Goal: Task Accomplishment & Management: Manage account settings

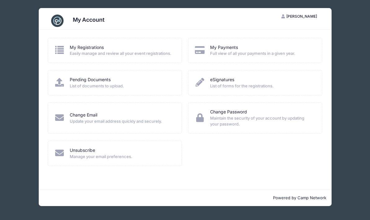
click at [65, 81] on icon at bounding box center [59, 82] width 11 height 9
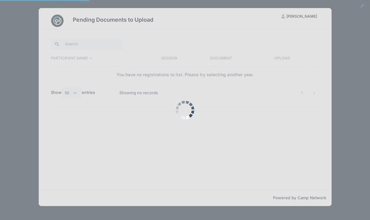
select select "50"
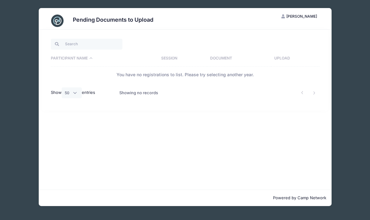
click at [304, 17] on span "[PERSON_NAME]" at bounding box center [301, 16] width 31 height 5
click at [297, 29] on link "My Account" at bounding box center [284, 32] width 72 height 12
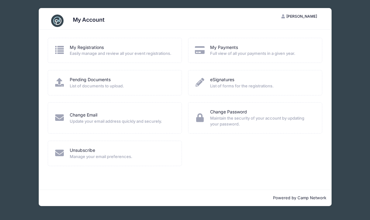
click at [292, 49] on div "My Payments" at bounding box center [262, 47] width 104 height 7
click at [281, 48] on div "My Payments" at bounding box center [262, 47] width 104 height 7
click at [227, 50] on link "My Payments" at bounding box center [224, 47] width 28 height 7
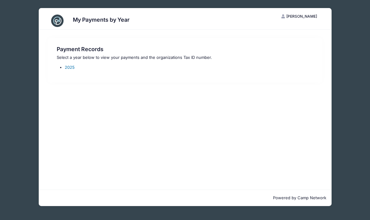
click at [70, 65] on link "2025" at bounding box center [70, 67] width 10 height 5
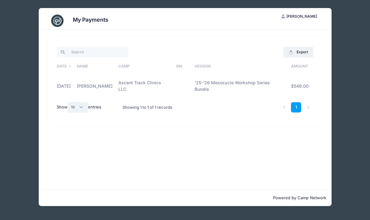
click at [80, 107] on select "All 10 25 50" at bounding box center [77, 107] width 20 height 11
select select "-1"
click at [298, 108] on link "1" at bounding box center [296, 107] width 10 height 10
click at [300, 106] on link "1" at bounding box center [296, 107] width 10 height 10
click at [309, 107] on li at bounding box center [308, 107] width 10 height 10
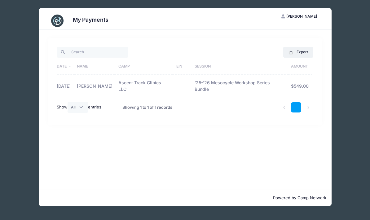
click at [299, 102] on link "1" at bounding box center [296, 107] width 10 height 10
click at [300, 105] on link "1" at bounding box center [296, 107] width 10 height 10
click at [118, 109] on div "Show All 10 25 50 entries" at bounding box center [87, 108] width 66 height 20
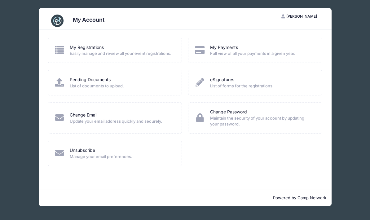
click at [285, 85] on span "List of forms for the registrations." at bounding box center [262, 86] width 104 height 6
click at [259, 84] on span "List of forms for the registrations." at bounding box center [262, 86] width 104 height 6
click at [232, 81] on link "eSignatures" at bounding box center [222, 79] width 24 height 7
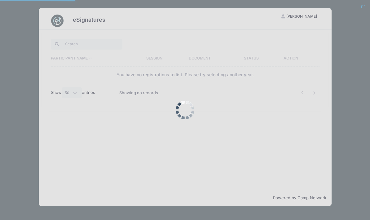
select select "50"
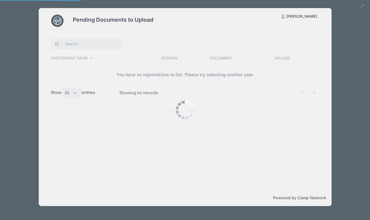
select select "50"
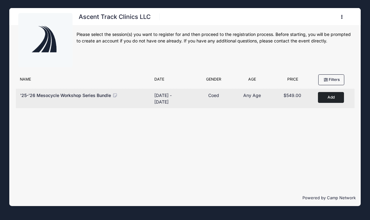
click at [67, 96] on span "'25-'26 Mesocycle Workshop Series Bundle" at bounding box center [65, 95] width 91 height 5
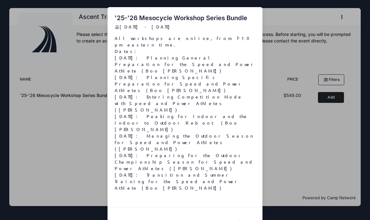
click at [246, 215] on button "Close" at bounding box center [242, 221] width 25 height 13
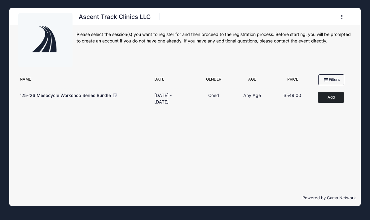
click at [345, 16] on button "button" at bounding box center [343, 16] width 17 height 11
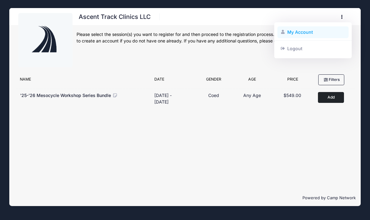
click at [309, 28] on link "My Account" at bounding box center [313, 32] width 72 height 12
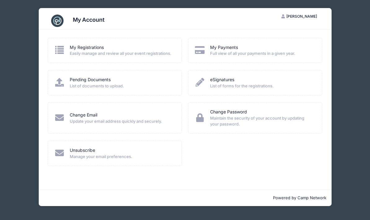
click at [62, 50] on icon at bounding box center [59, 50] width 11 height 9
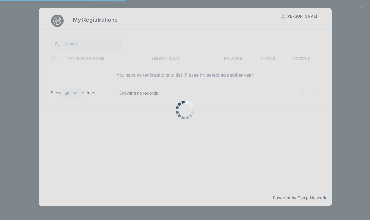
select select "50"
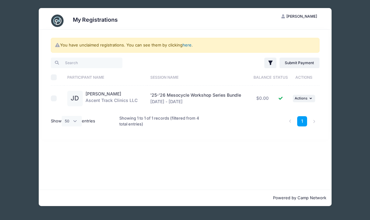
click at [189, 47] on link "here" at bounding box center [186, 44] width 9 height 5
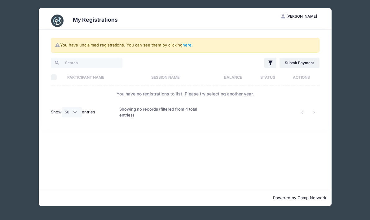
click at [192, 43] on div "You have unclaimed registrations. You can see them by clicking here ." at bounding box center [185, 45] width 268 height 15
click at [190, 47] on link "here" at bounding box center [186, 44] width 9 height 5
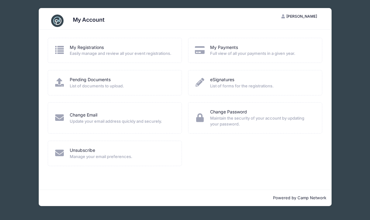
click at [241, 56] on span "Full view of all your payments in a given year." at bounding box center [262, 53] width 104 height 6
click at [72, 53] on span "Easily manage and review all your event registrations." at bounding box center [122, 53] width 104 height 6
click at [57, 46] on icon at bounding box center [59, 50] width 11 height 9
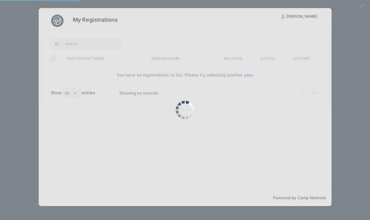
select select "50"
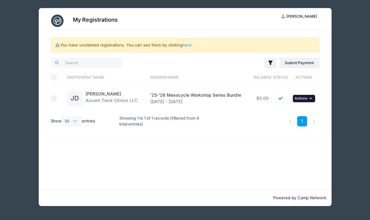
click at [310, 96] on button "... Actions" at bounding box center [304, 98] width 22 height 7
click at [276, 112] on link "View Registration" at bounding box center [284, 112] width 56 height 12
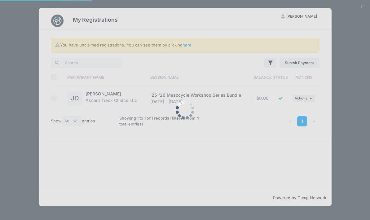
select select "50"
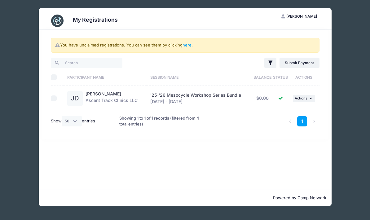
click at [201, 95] on span "'25-'26 Mesocycle Workshop Series Bundle" at bounding box center [195, 94] width 91 height 5
click at [89, 103] on div "Julio Despiau Ascent Track Clinics LLC" at bounding box center [111, 98] width 52 height 15
click at [56, 99] on input "checkbox" at bounding box center [54, 98] width 6 height 6
click at [54, 99] on input "checkbox" at bounding box center [54, 98] width 6 height 6
checkbox input "false"
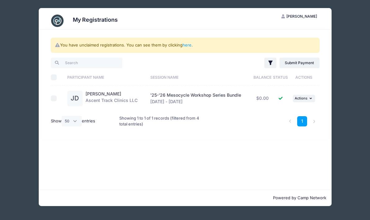
click at [115, 89] on td "JD Julio Despiau Ascent Track Clinics LLC" at bounding box center [105, 98] width 83 height 26
click at [100, 96] on link "Julio Despiau" at bounding box center [103, 93] width 36 height 5
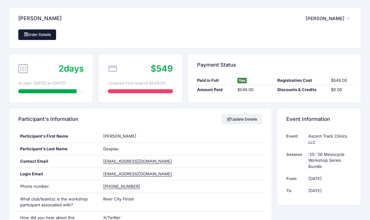
click at [46, 36] on link "Order Details" at bounding box center [37, 34] width 38 height 11
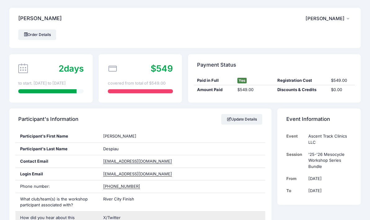
click at [189, 215] on div "X/Twitter" at bounding box center [181, 220] width 167 height 18
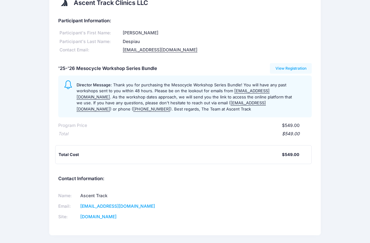
scroll to position [10, 0]
